Goal: Check status: Check status

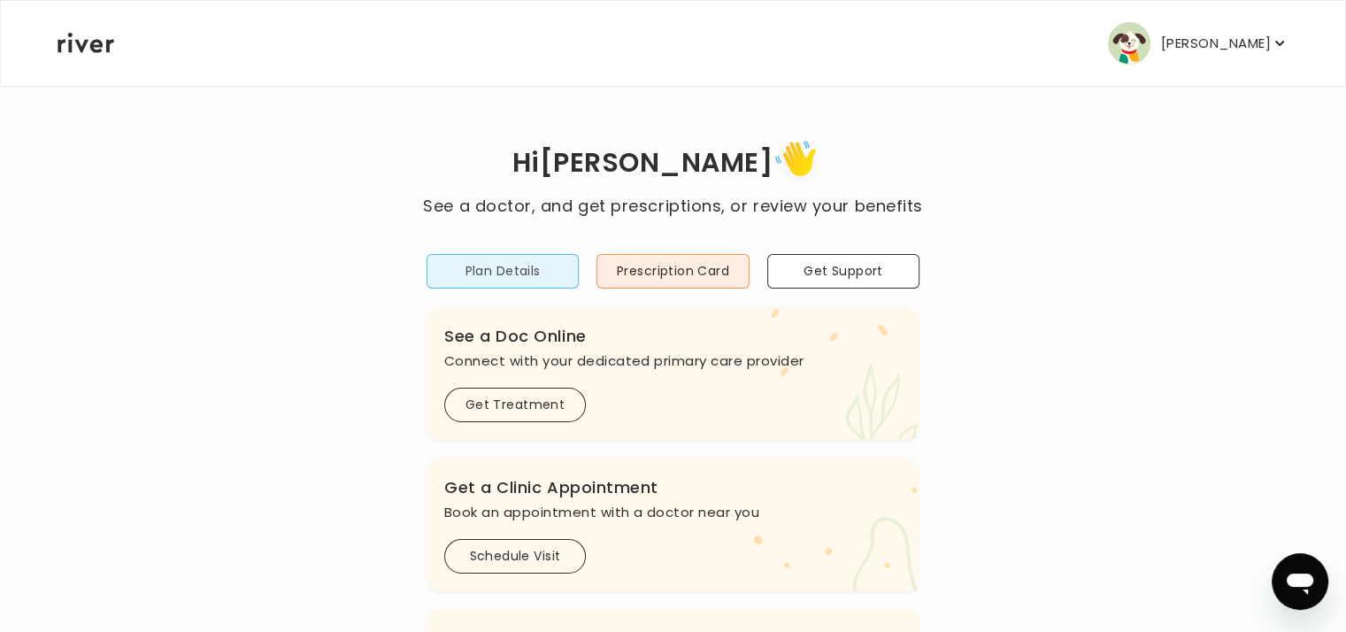
click at [518, 275] on button "Plan Details" at bounding box center [503, 271] width 152 height 35
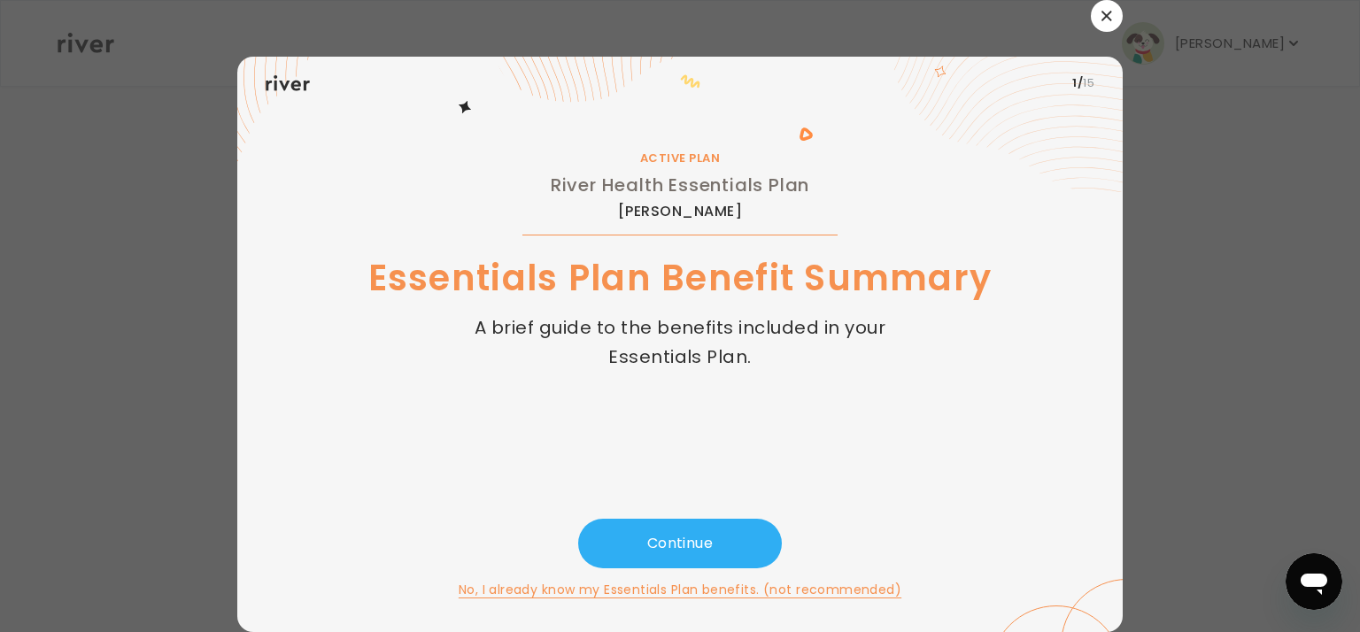
click at [1101, 20] on icon "button" at bounding box center [1106, 16] width 11 height 11
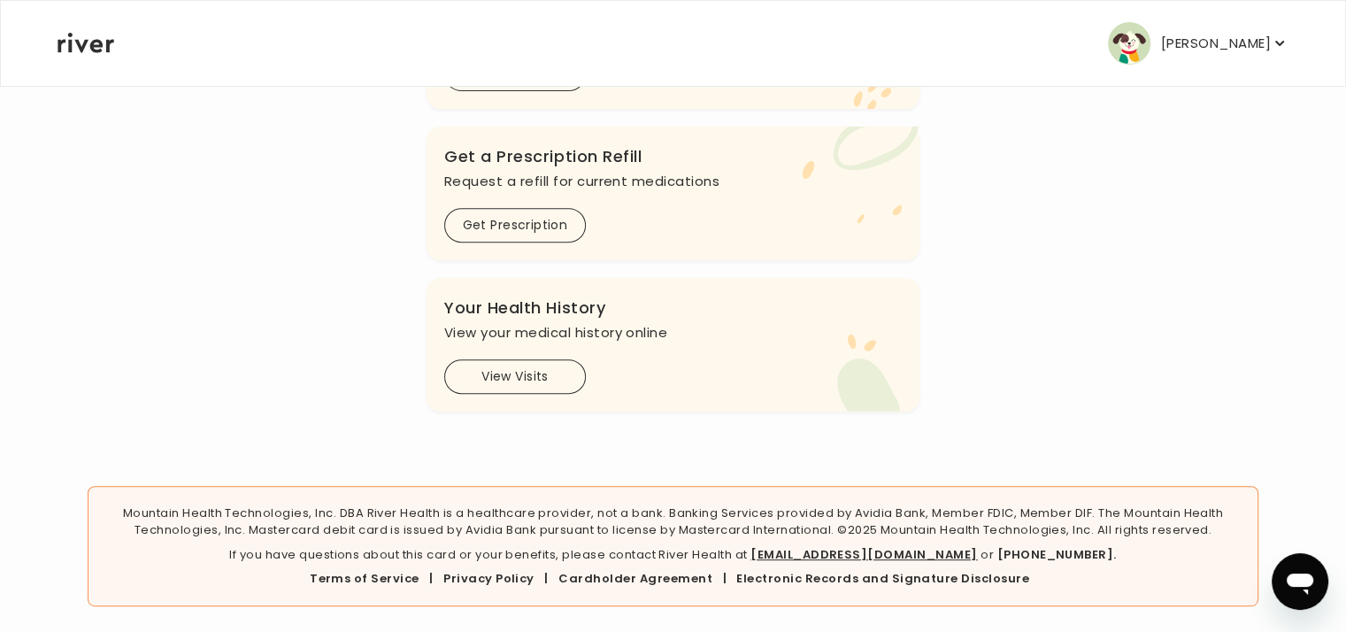
scroll to position [634, 0]
click at [506, 368] on button "View Visits" at bounding box center [515, 376] width 142 height 35
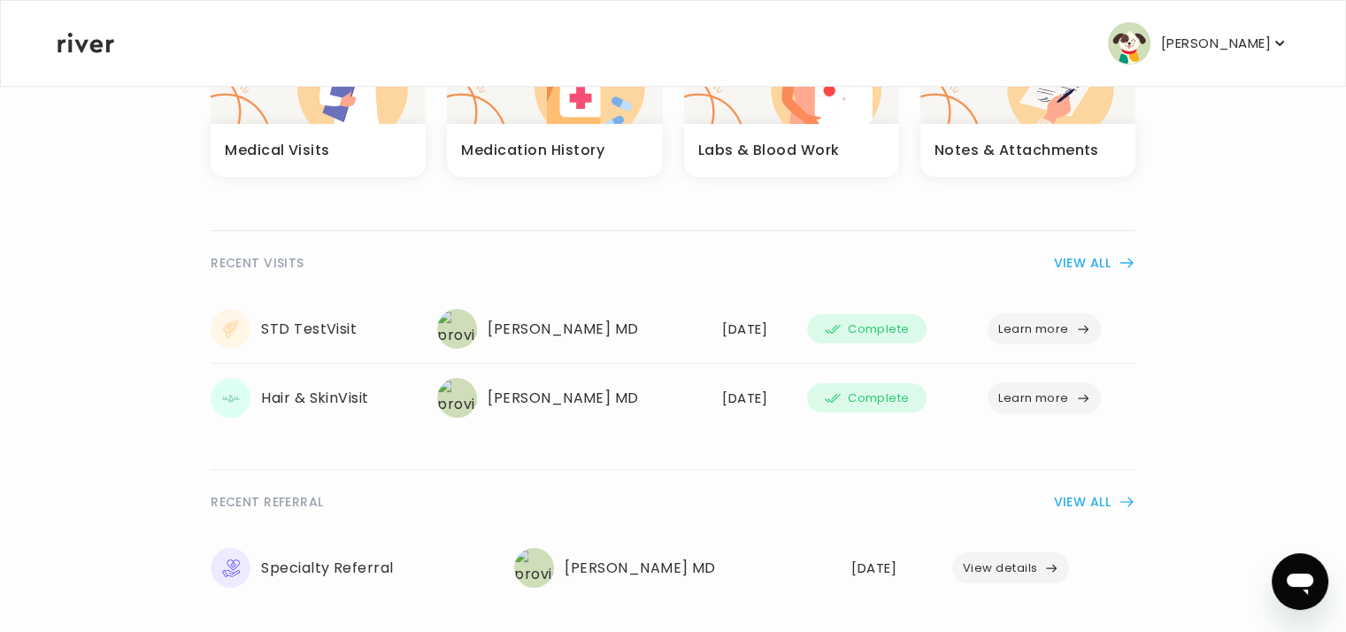
scroll to position [266, 0]
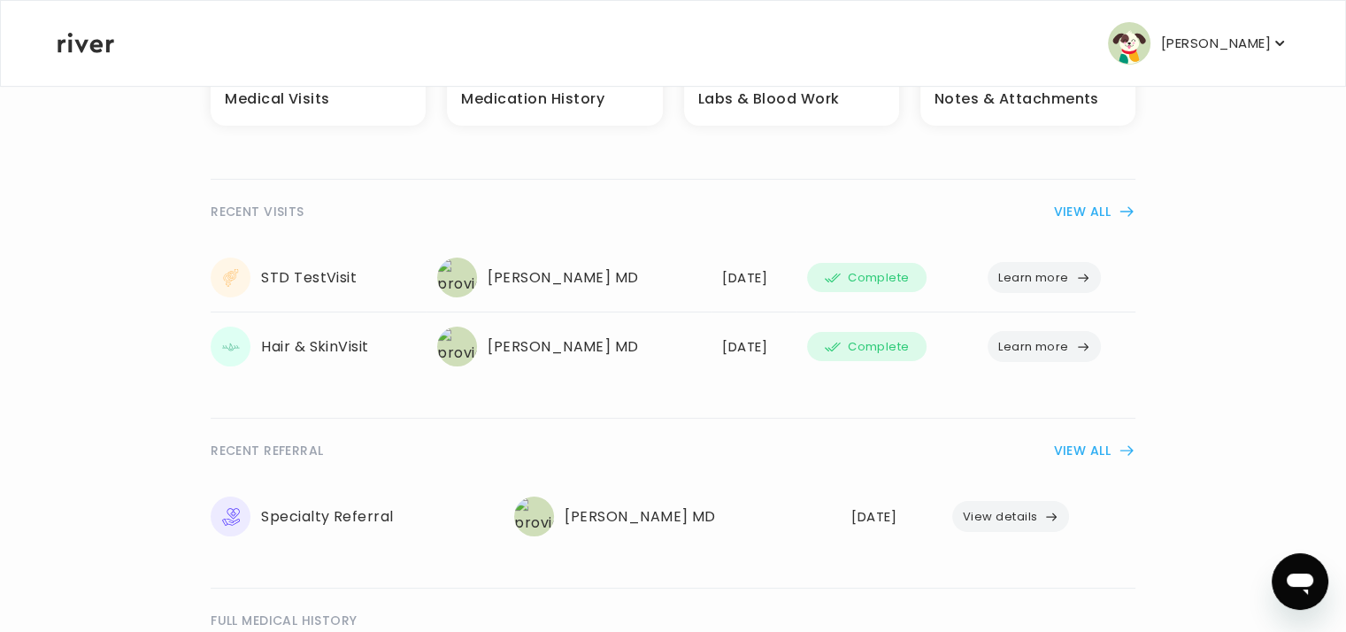
click at [1042, 282] on button "Learn more" at bounding box center [1044, 277] width 113 height 31
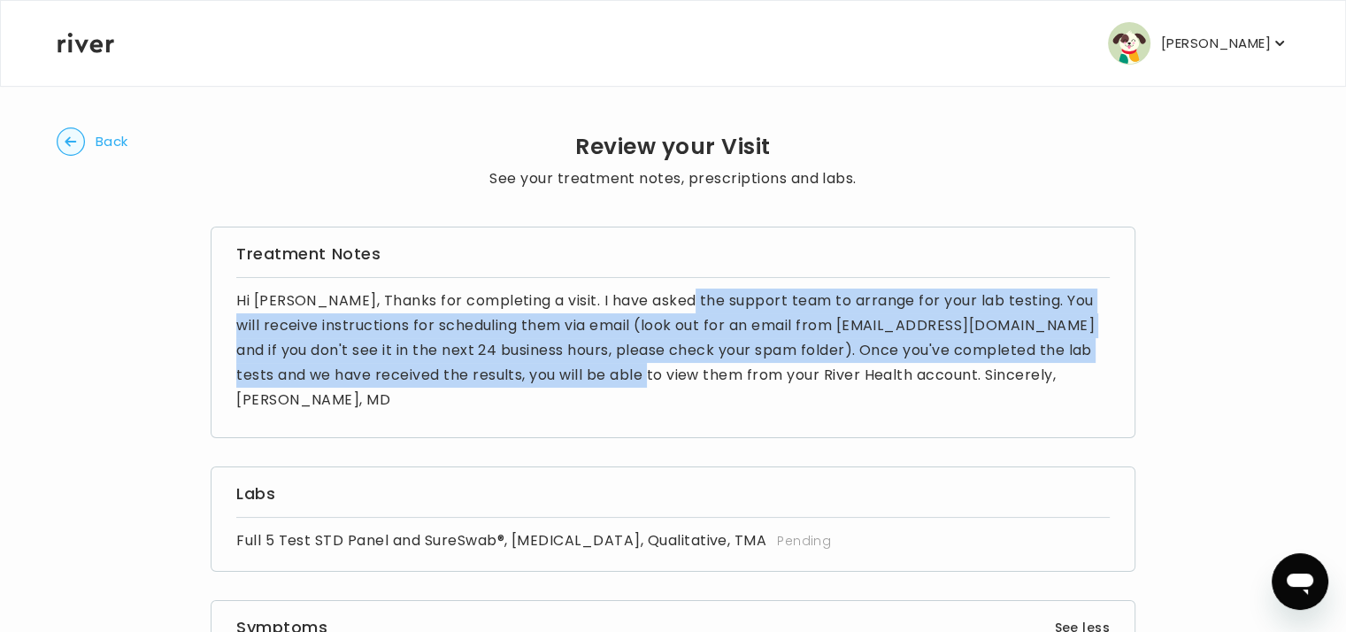
drag, startPoint x: 661, startPoint y: 308, endPoint x: 667, endPoint y: 372, distance: 64.0
click at [667, 372] on p "Hi [PERSON_NAME], Thanks for completing a visit. I have asked the support team …" at bounding box center [673, 351] width 874 height 124
drag, startPoint x: 667, startPoint y: 372, endPoint x: 558, endPoint y: 336, distance: 114.5
click at [558, 336] on p "Hi [PERSON_NAME], Thanks for completing a visit. I have asked the support team …" at bounding box center [673, 351] width 874 height 124
click at [73, 139] on circle "button" at bounding box center [71, 141] width 27 height 27
